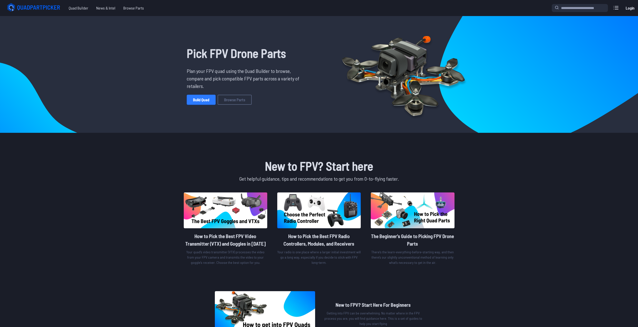
click at [201, 99] on link "Build Quad" at bounding box center [201, 100] width 29 height 10
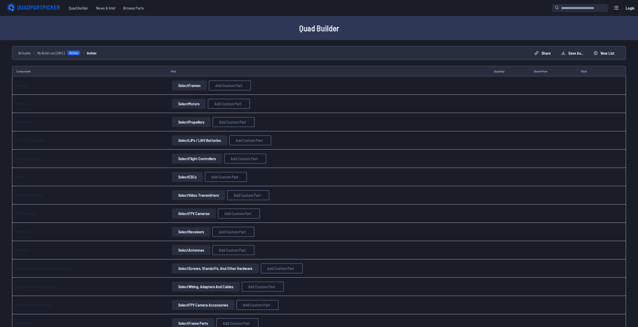
click at [189, 86] on button "Select Frames" at bounding box center [189, 86] width 35 height 10
click at [185, 84] on button "Select Frames" at bounding box center [189, 86] width 35 height 10
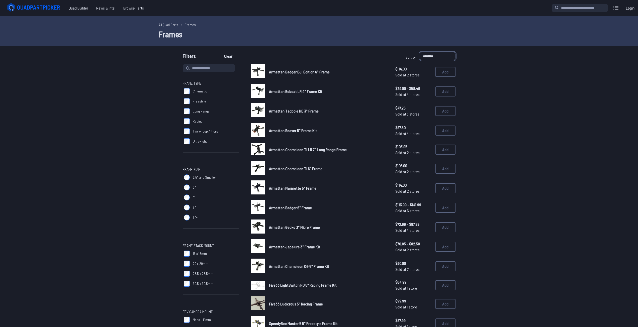
click at [438, 57] on select "**********" at bounding box center [438, 56] width 36 height 8
click at [420, 52] on select "**********" at bounding box center [438, 56] width 36 height 8
click at [313, 112] on span "Armattan Tadpole HD 3" Frame" at bounding box center [294, 111] width 50 height 5
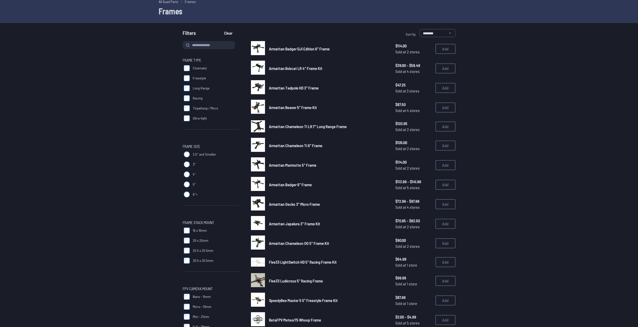
scroll to position [25, 0]
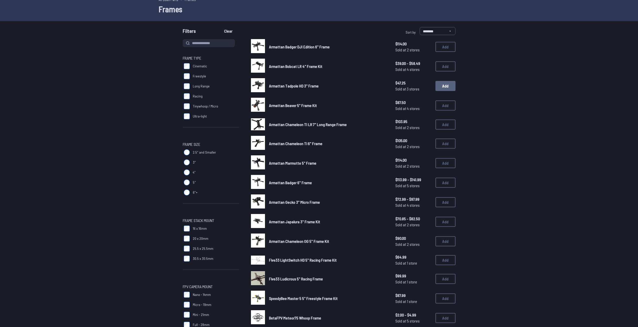
click at [443, 85] on button "Add" at bounding box center [446, 86] width 20 height 10
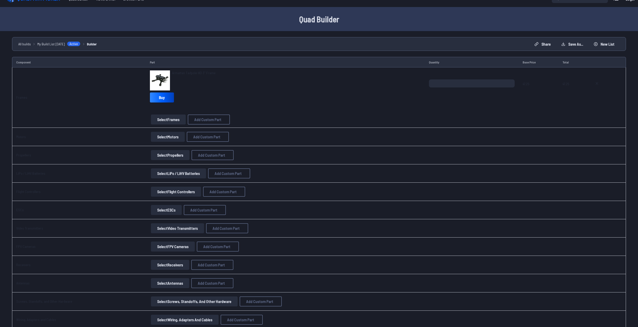
click at [160, 138] on button "Select Motors" at bounding box center [168, 137] width 34 height 10
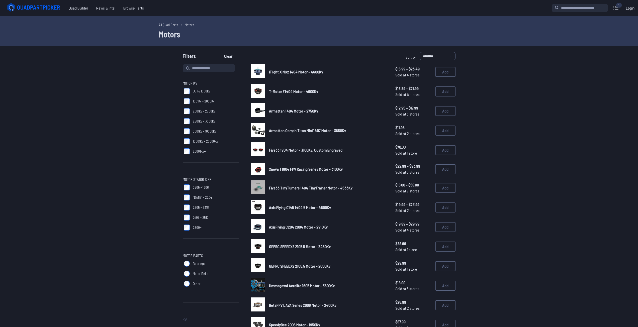
click at [257, 72] on img at bounding box center [258, 71] width 14 height 14
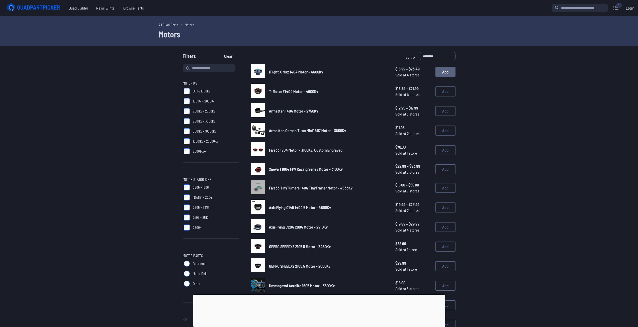
click at [445, 71] on button "Add" at bounding box center [446, 72] width 20 height 10
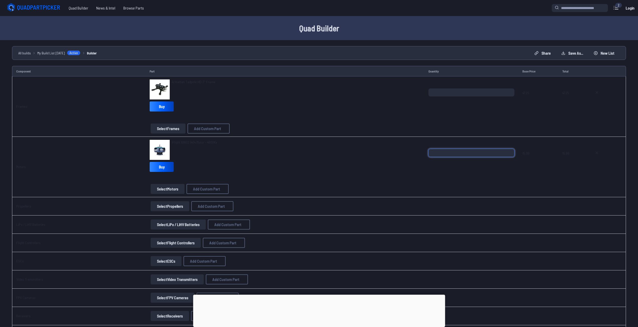
click at [509, 150] on input "*" at bounding box center [472, 153] width 86 height 8
type input "*"
click at [509, 150] on input "*" at bounding box center [472, 153] width 86 height 8
click at [535, 161] on span "15.99" at bounding box center [539, 161] width 32 height 24
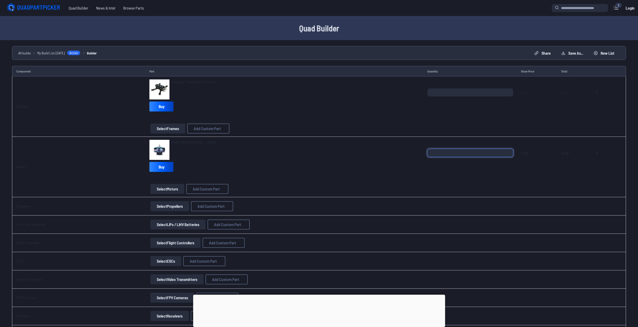
click at [458, 155] on input "*" at bounding box center [471, 153] width 86 height 8
click at [345, 163] on div "iFlight XING2 1404 Motor - 4600Kv Buy" at bounding box center [284, 157] width 270 height 34
click at [46, 9] on icon at bounding box center [34, 8] width 56 height 10
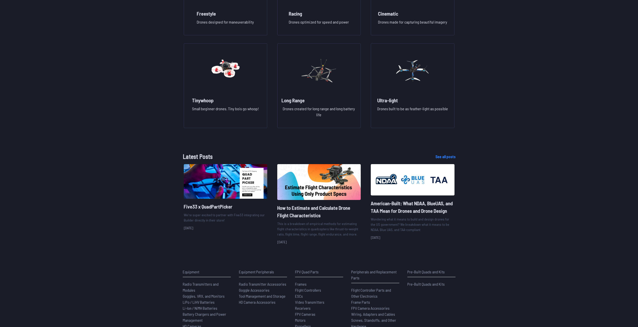
scroll to position [451, 0]
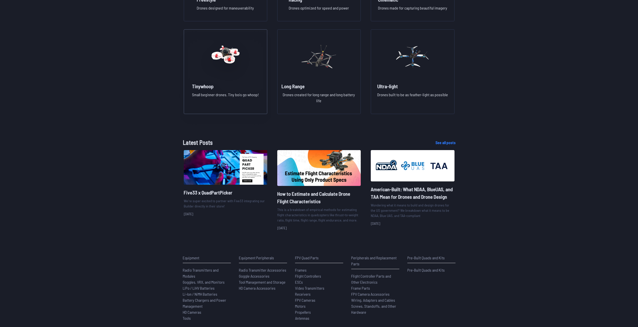
click at [231, 53] on img at bounding box center [225, 57] width 36 height 44
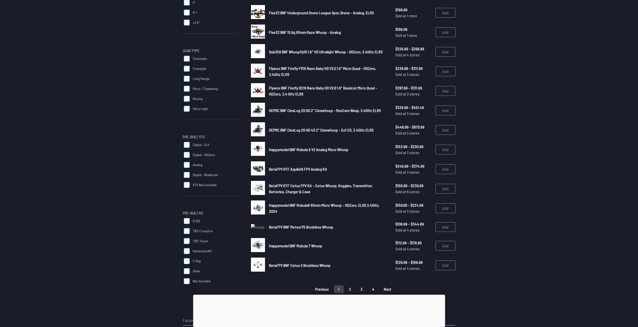
scroll to position [176, 0]
